Goal: Task Accomplishment & Management: Complete application form

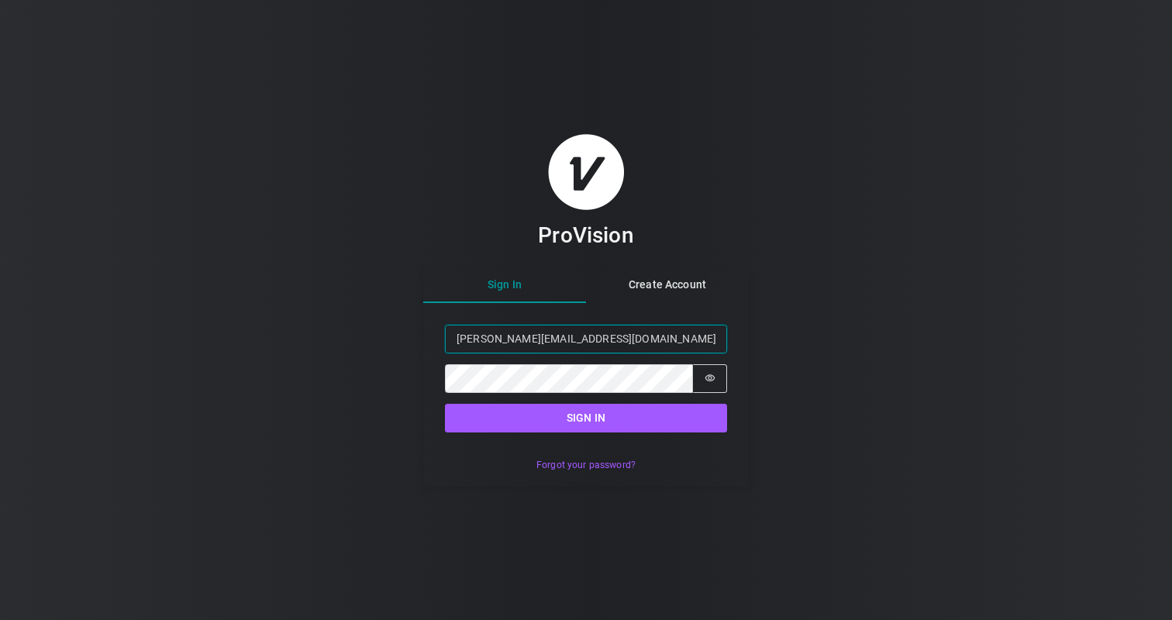
type input "[PERSON_NAME][EMAIL_ADDRESS][DOMAIN_NAME]"
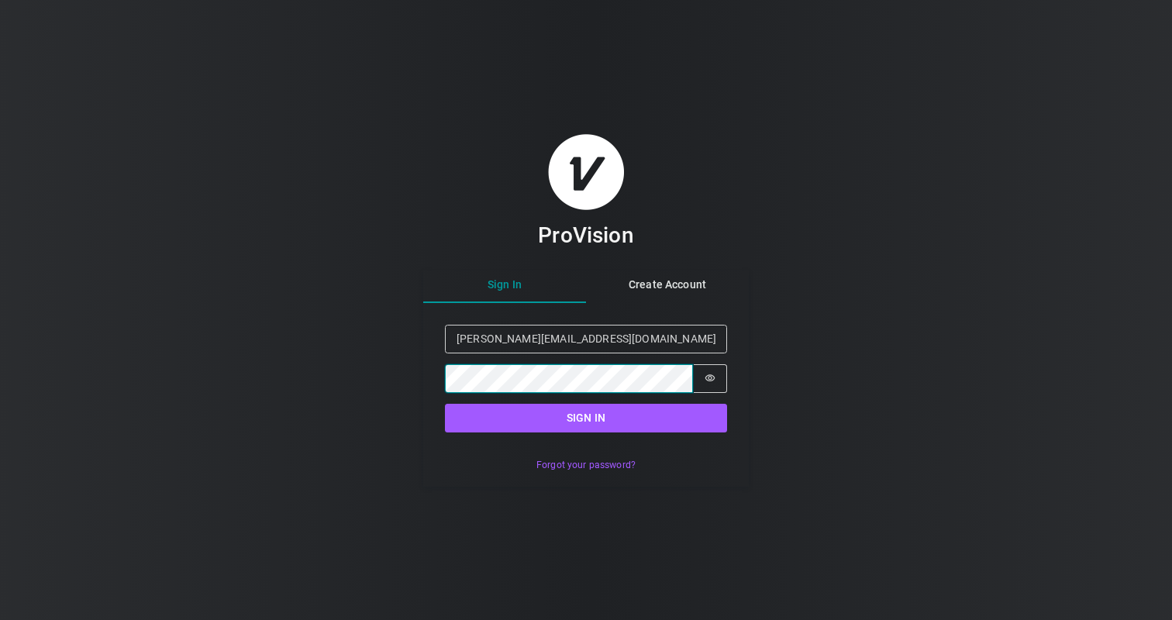
click at [586, 418] on button "Sign in" at bounding box center [586, 418] width 282 height 29
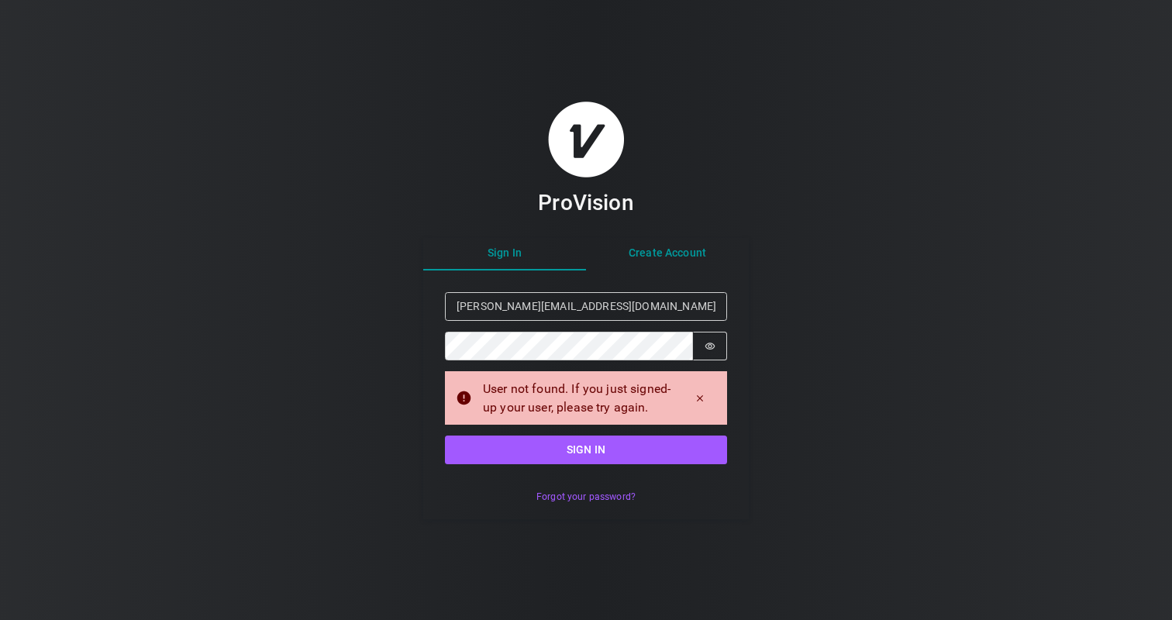
click at [677, 254] on button "Create Account" at bounding box center [667, 253] width 163 height 34
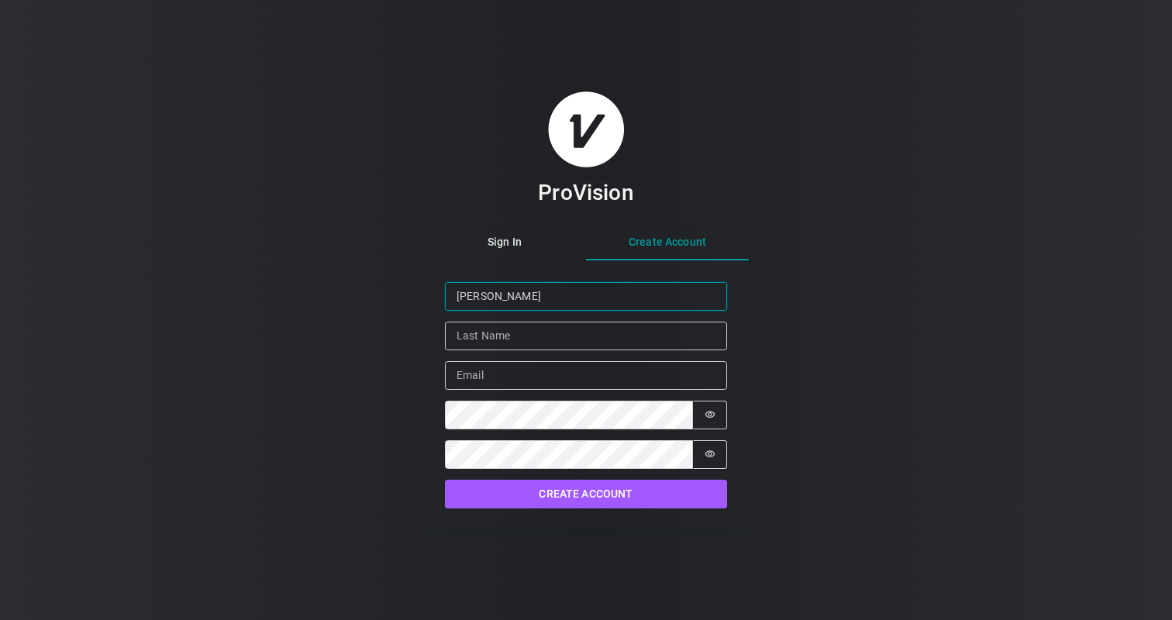
type input "[PERSON_NAME]"
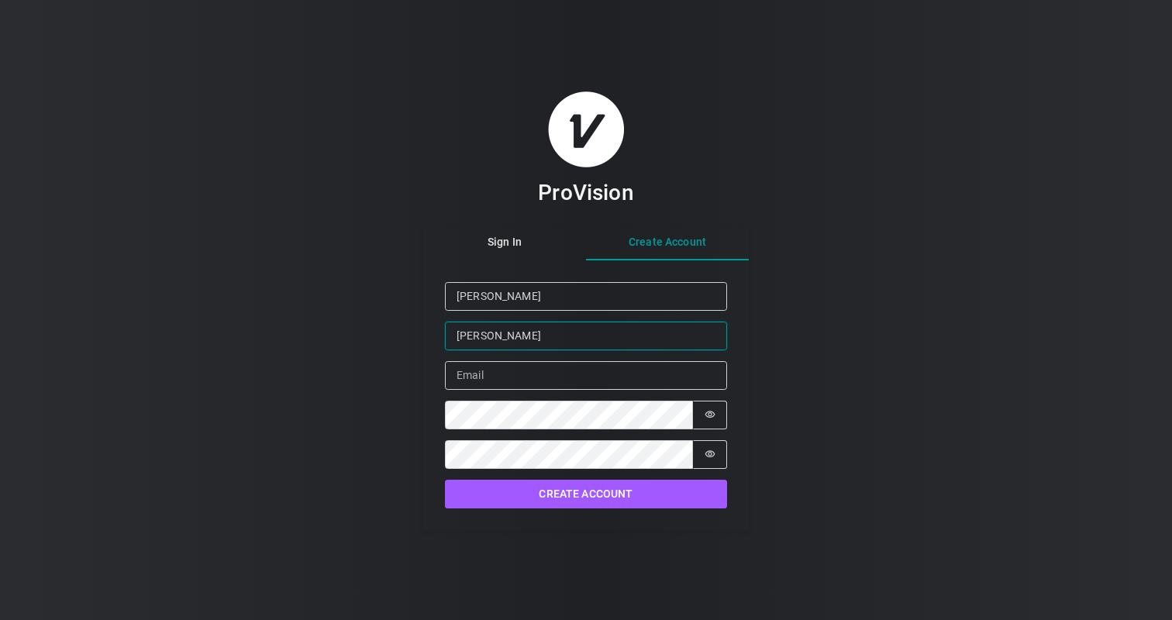
type input "[PERSON_NAME]"
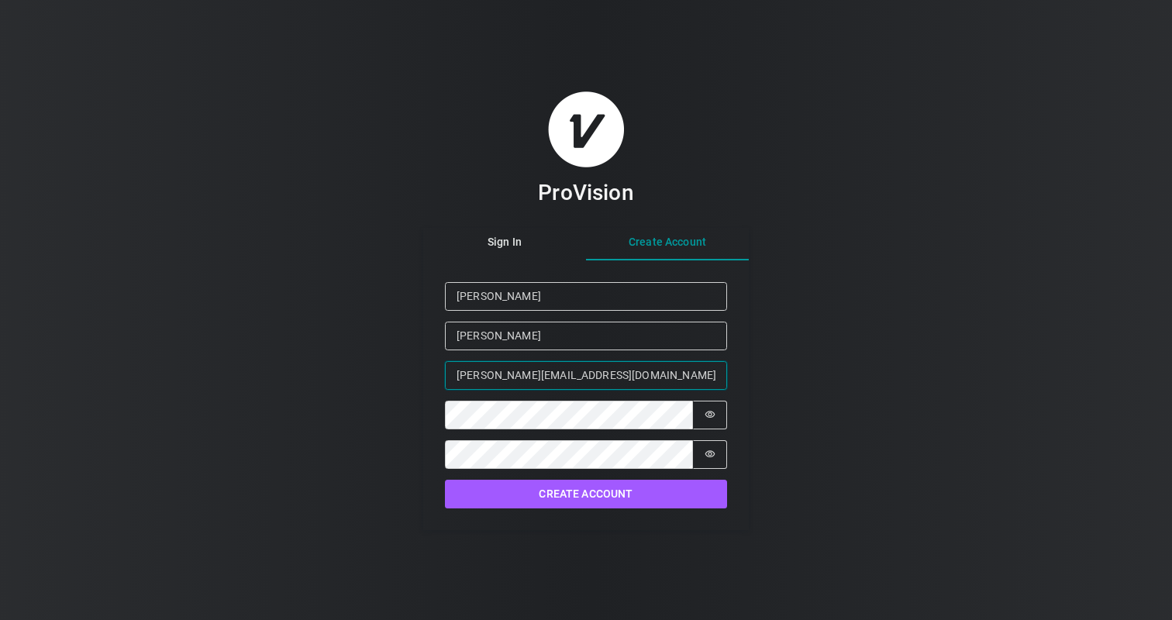
type input "[PERSON_NAME][EMAIL_ADDRESS][DOMAIN_NAME]"
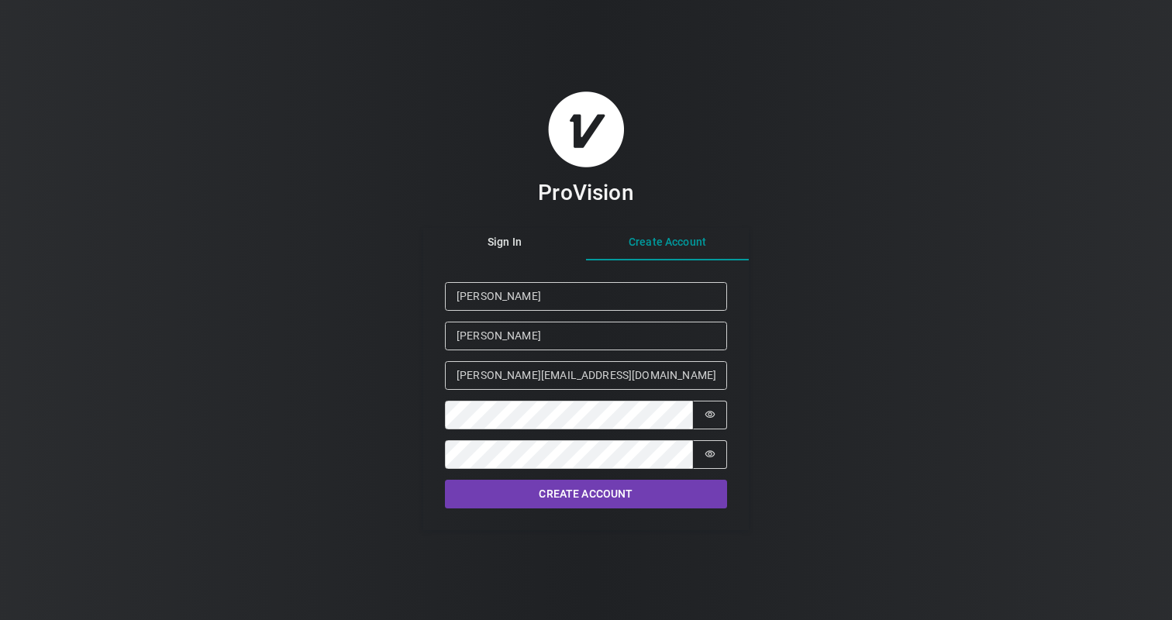
click at [553, 490] on button "Create Account" at bounding box center [586, 494] width 282 height 29
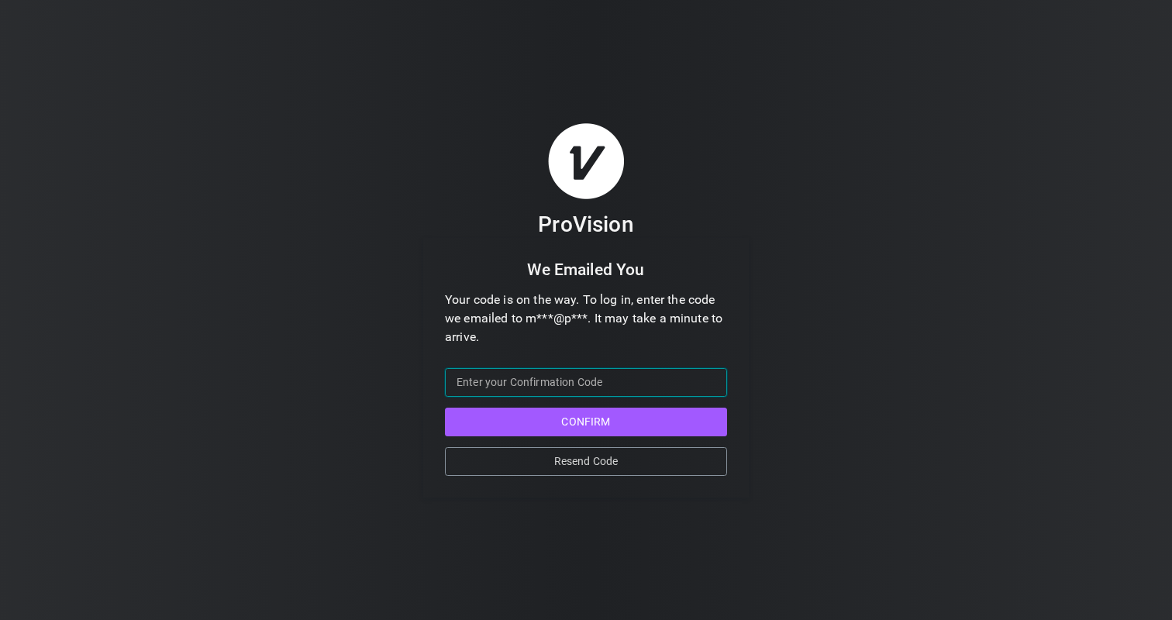
click at [629, 384] on input "Confirmation Code" at bounding box center [586, 382] width 282 height 29
click at [586, 421] on button "Confirm" at bounding box center [586, 422] width 282 height 29
click at [663, 382] on input "Confirmation Code" at bounding box center [586, 382] width 282 height 29
drag, startPoint x: 663, startPoint y: 382, endPoint x: 415, endPoint y: 387, distance: 248.1
click at [415, 387] on div "ProVision We Emailed You Your code is on the way. To log in, enter the code we …" at bounding box center [586, 310] width 1172 height 620
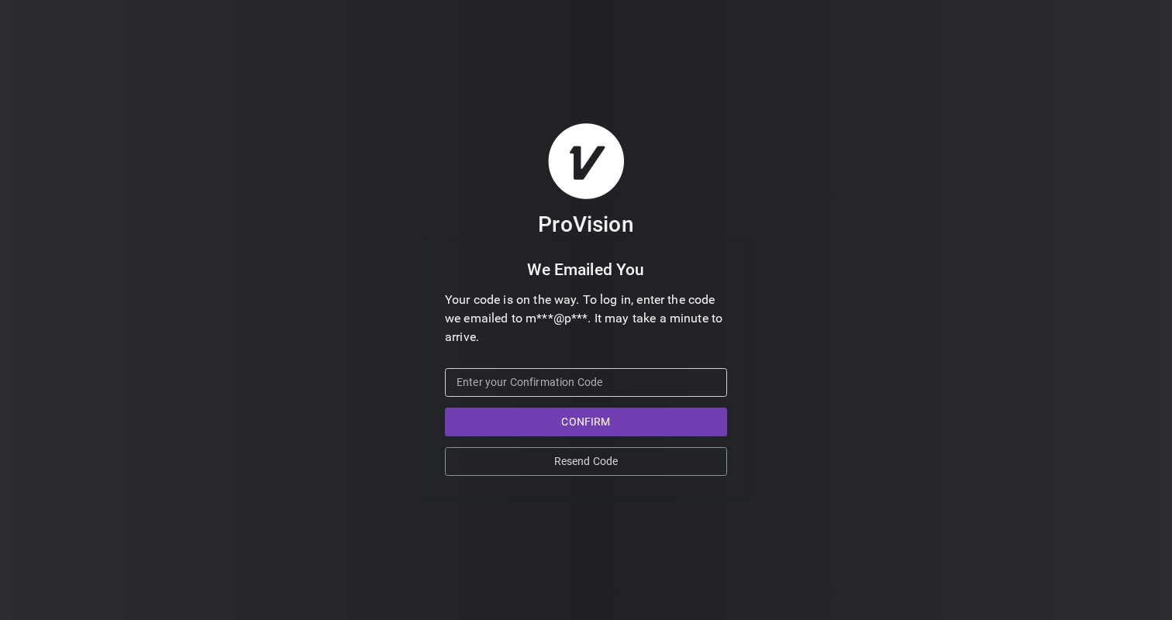
click at [550, 419] on button "Confirm" at bounding box center [586, 422] width 282 height 29
click at [561, 424] on button "Confirm" at bounding box center [586, 422] width 282 height 29
type input "849590"
click at [577, 419] on button "Confirm" at bounding box center [586, 422] width 282 height 29
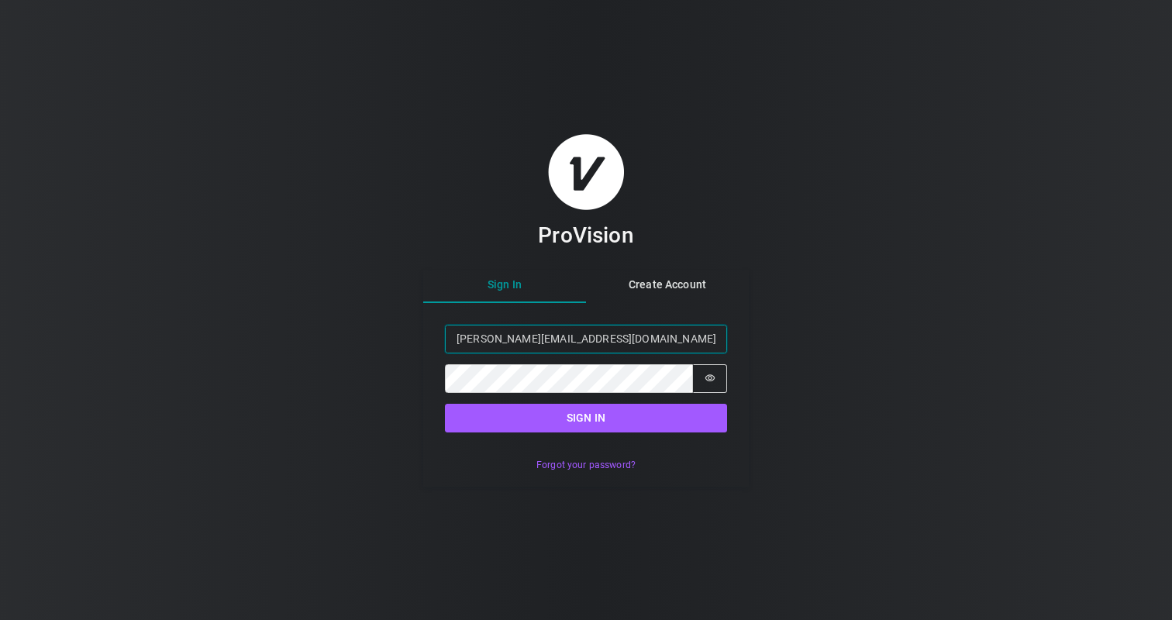
type input "[PERSON_NAME][EMAIL_ADDRESS][DOMAIN_NAME]"
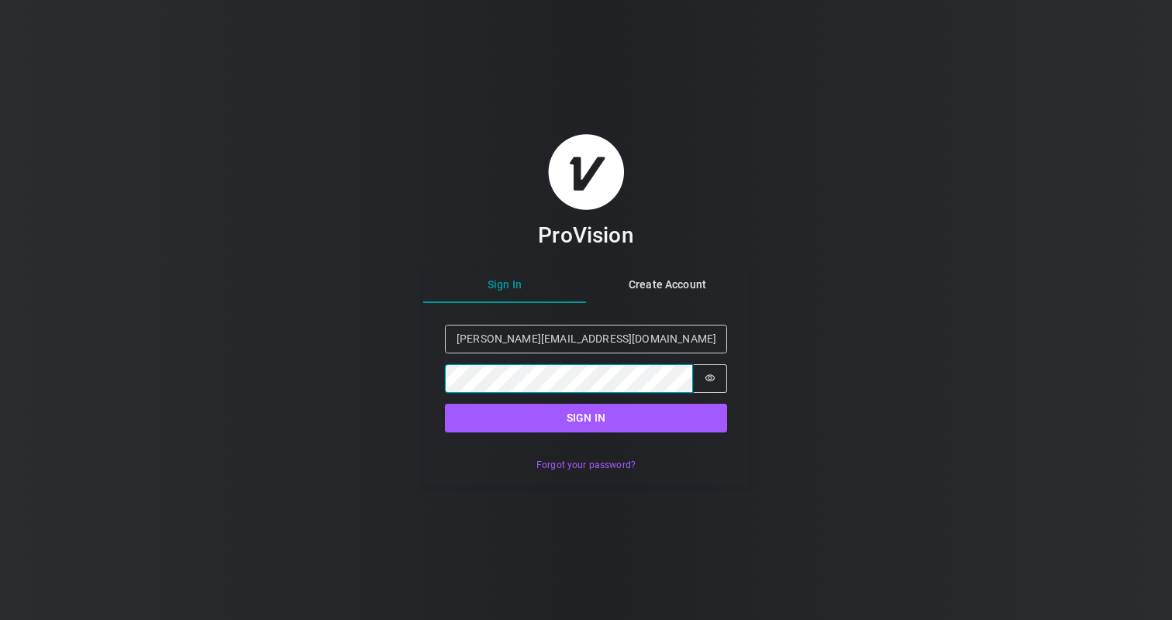
click at [586, 418] on button "Sign in" at bounding box center [586, 418] width 282 height 29
